Goal: Use online tool/utility: Utilize a website feature to perform a specific function

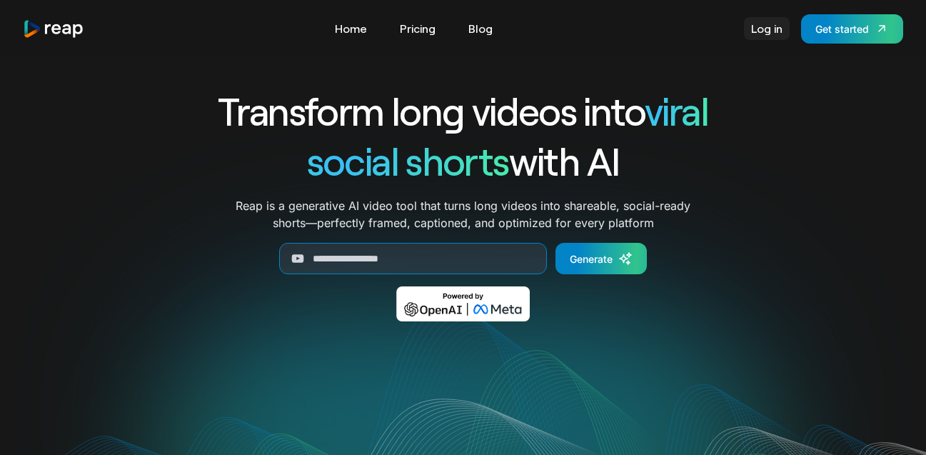
click at [747, 26] on link "Log in" at bounding box center [767, 28] width 46 height 23
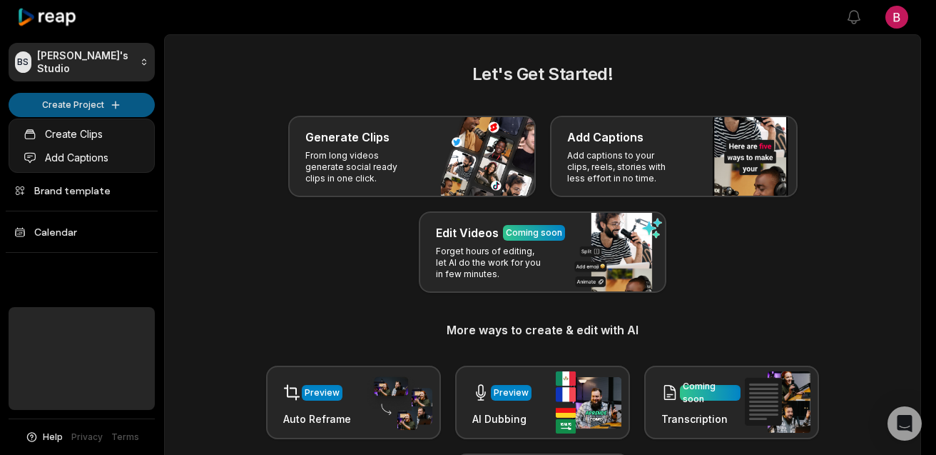
click at [104, 109] on html "BS Brent's Studio Create Project Home Projects Brand template Calendar Help Pri…" at bounding box center [468, 227] width 936 height 455
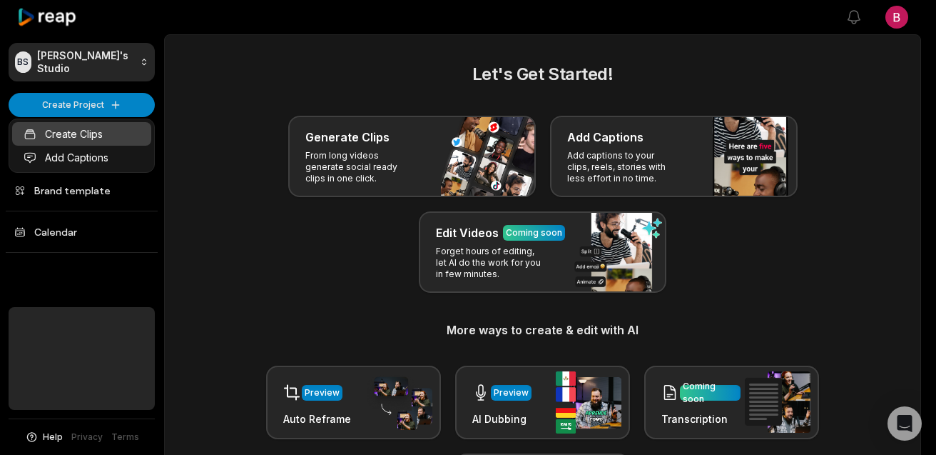
click at [124, 133] on link "Create Clips" at bounding box center [81, 134] width 139 height 24
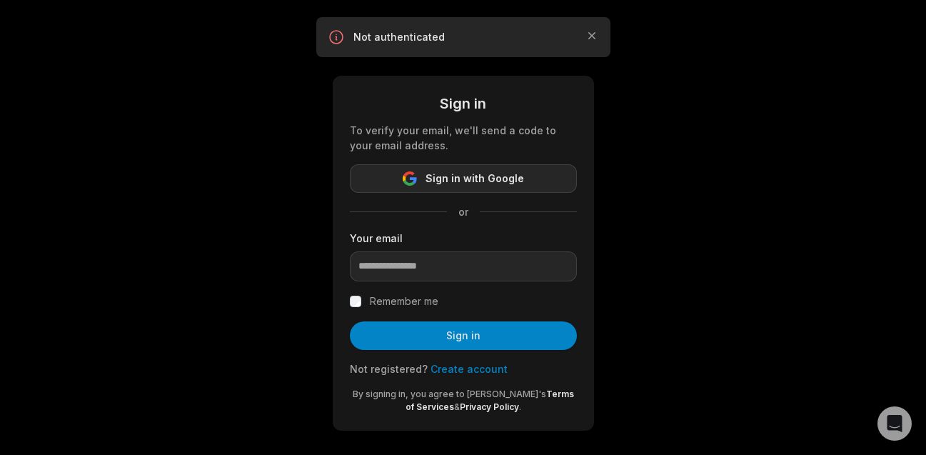
click at [461, 183] on span "Sign in with Google" at bounding box center [474, 178] width 98 height 17
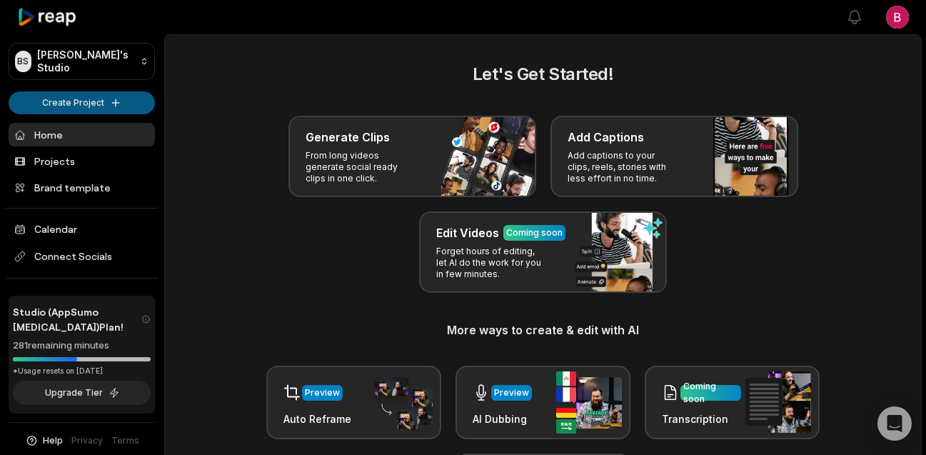
click at [115, 112] on html "BS Brent's Studio Create Project Home Projects Brand template Calendar Connect …" at bounding box center [463, 227] width 926 height 455
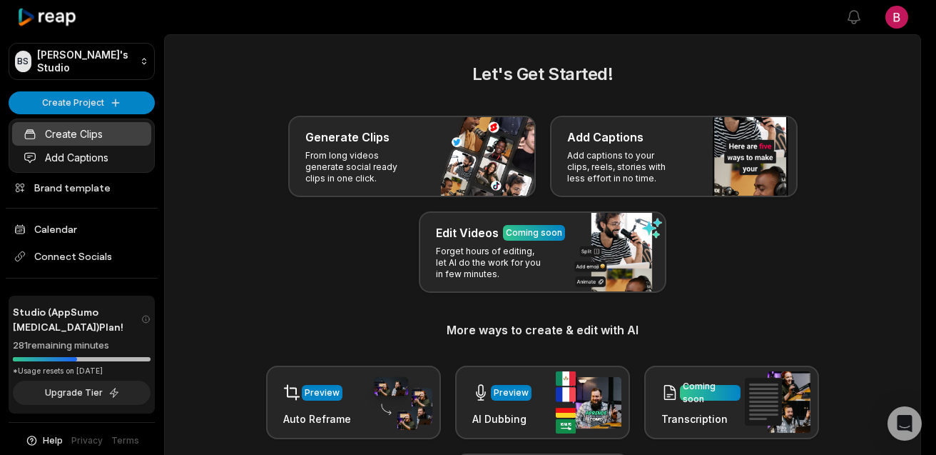
click at [107, 130] on link "Create Clips" at bounding box center [81, 134] width 139 height 24
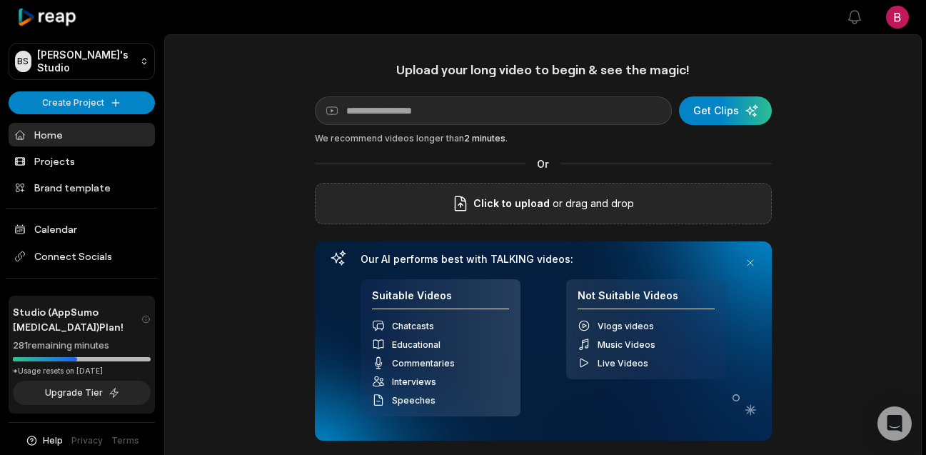
click at [577, 205] on p "or drag and drop" at bounding box center [592, 203] width 84 height 17
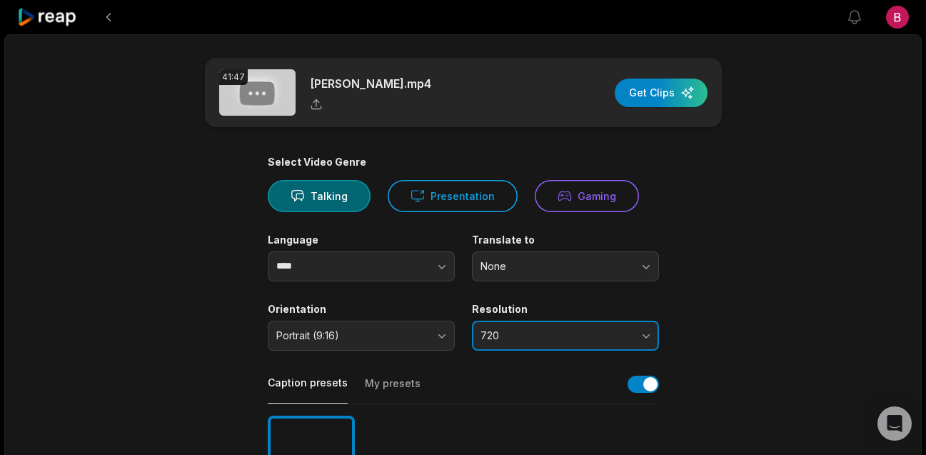
click at [597, 333] on span "720" at bounding box center [555, 335] width 150 height 13
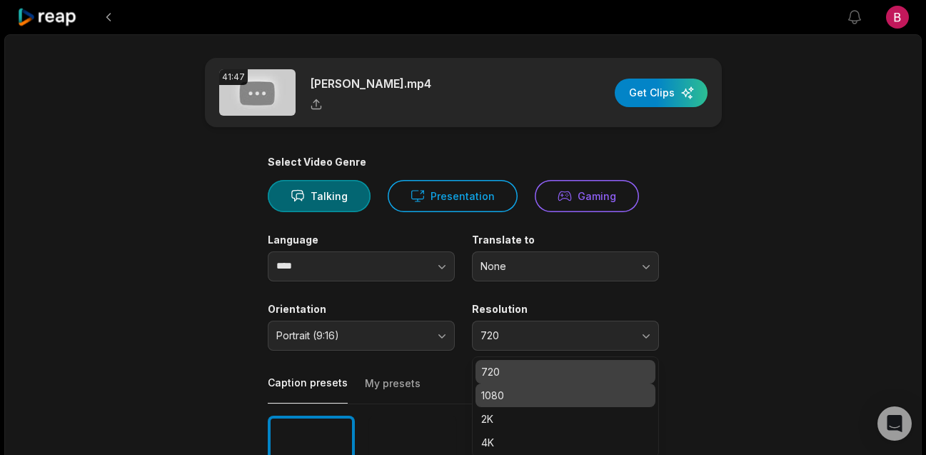
click at [557, 400] on p "1080" at bounding box center [565, 395] width 168 height 15
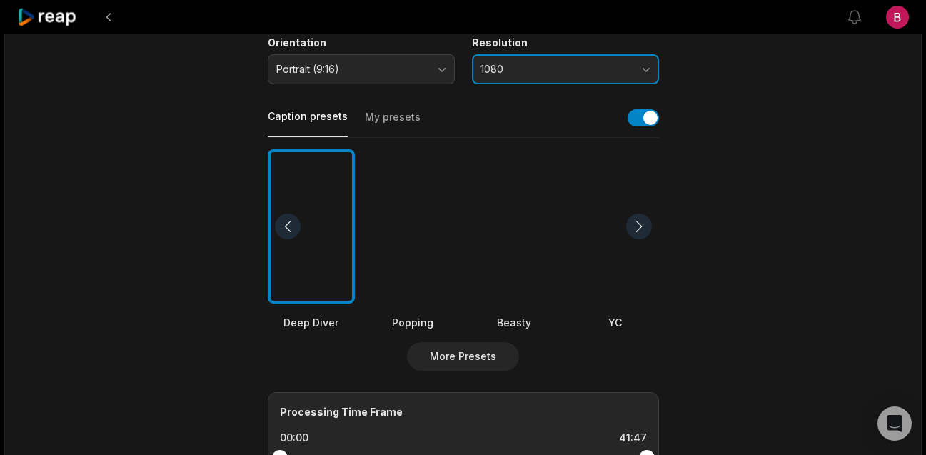
scroll to position [384, 0]
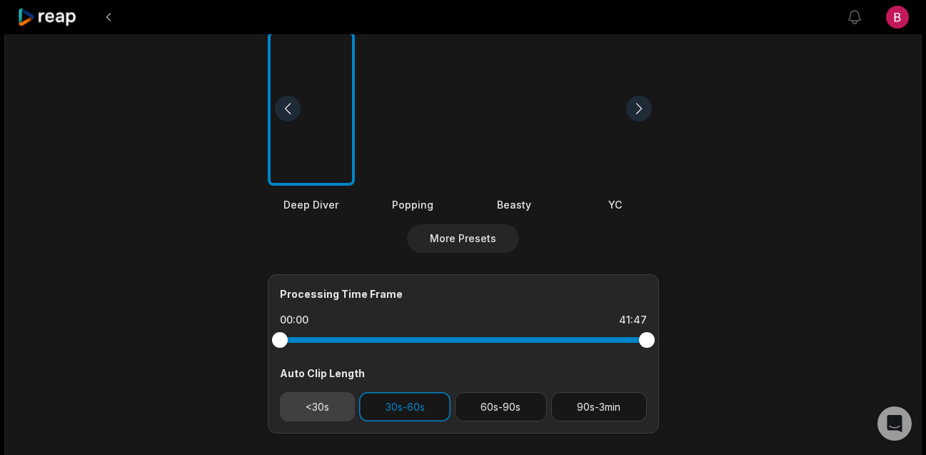
click at [300, 409] on button "<30s" at bounding box center [318, 406] width 76 height 29
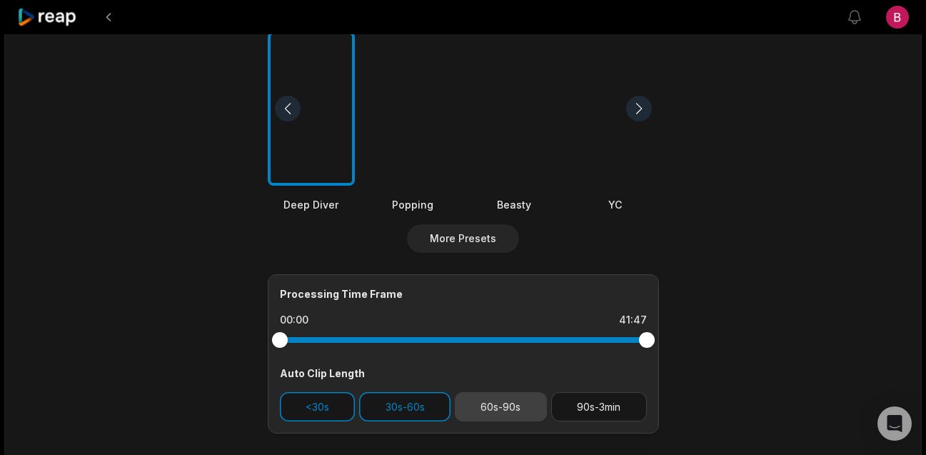
drag, startPoint x: 495, startPoint y: 420, endPoint x: 507, endPoint y: 415, distance: 12.5
click at [495, 420] on button "60s-90s" at bounding box center [501, 406] width 92 height 29
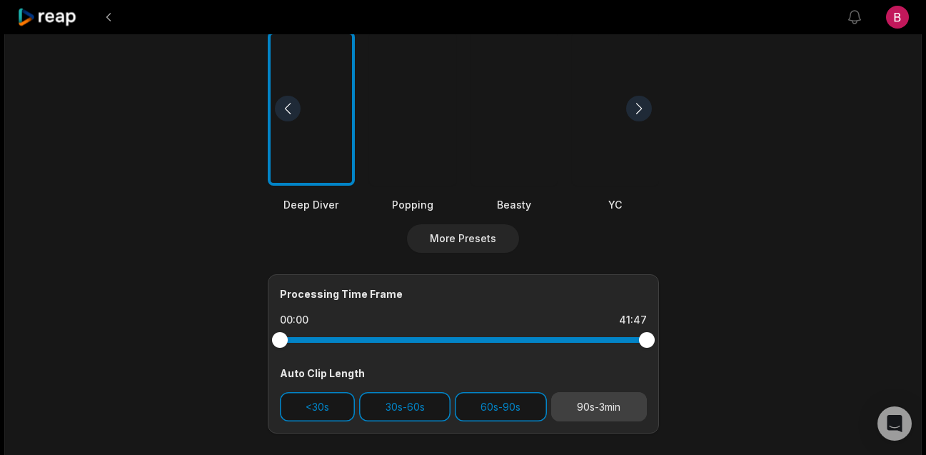
click at [609, 415] on button "90s-3min" at bounding box center [599, 406] width 96 height 29
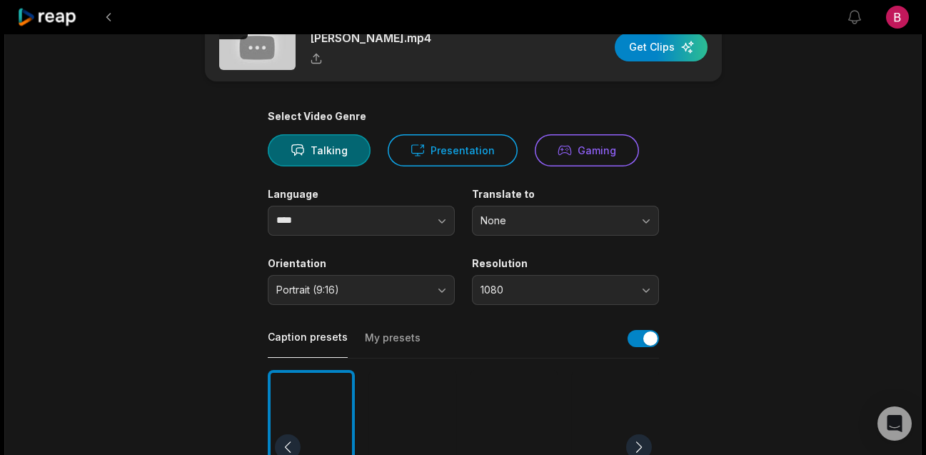
scroll to position [0, 0]
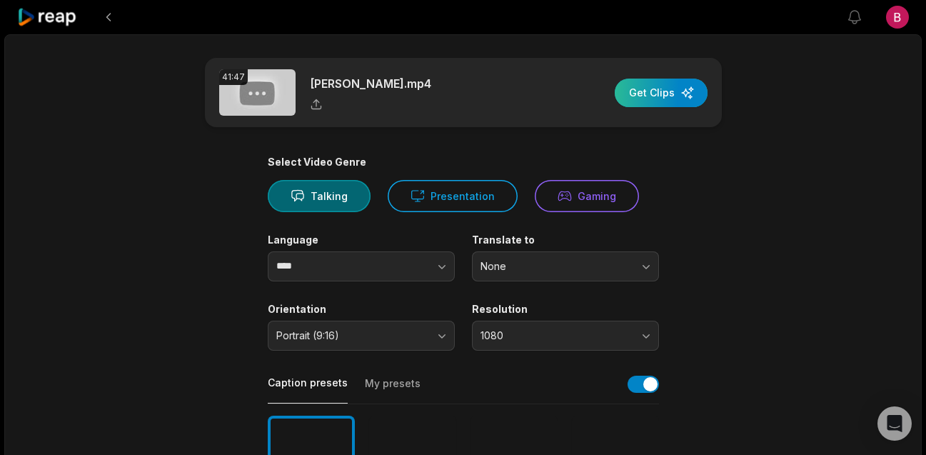
click at [669, 89] on div "button" at bounding box center [661, 93] width 93 height 29
